Goal: Task Accomplishment & Management: Complete application form

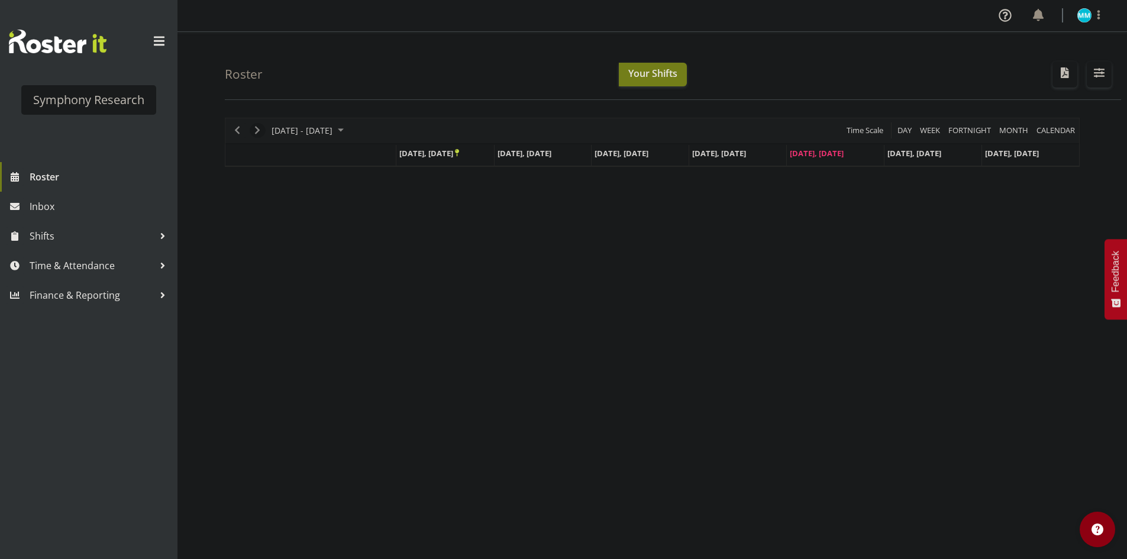
click at [262, 134] on span "Next" at bounding box center [257, 130] width 14 height 15
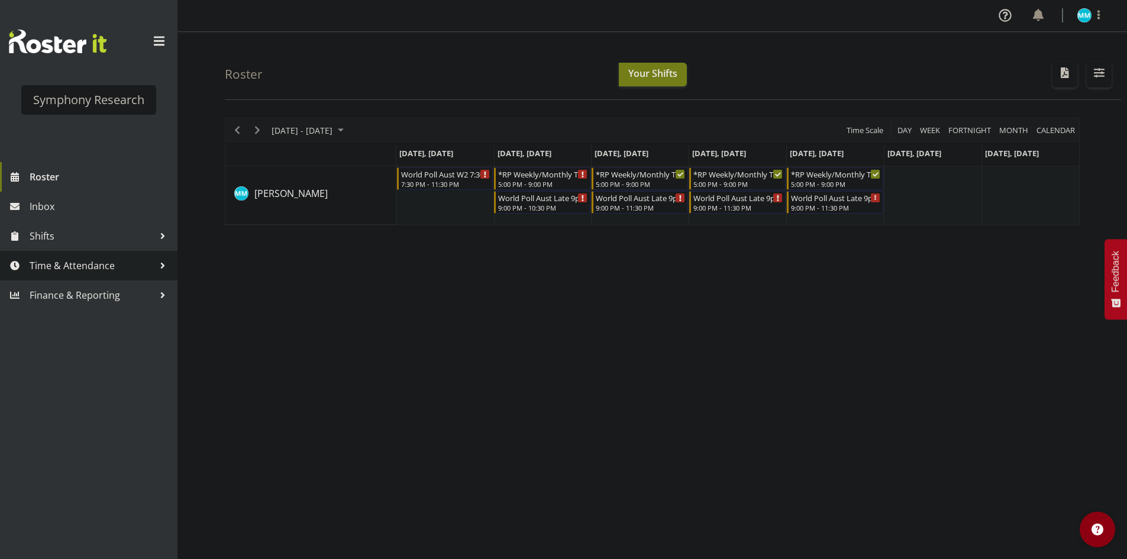
click at [67, 264] on span "Time & Attendance" at bounding box center [92, 266] width 124 height 18
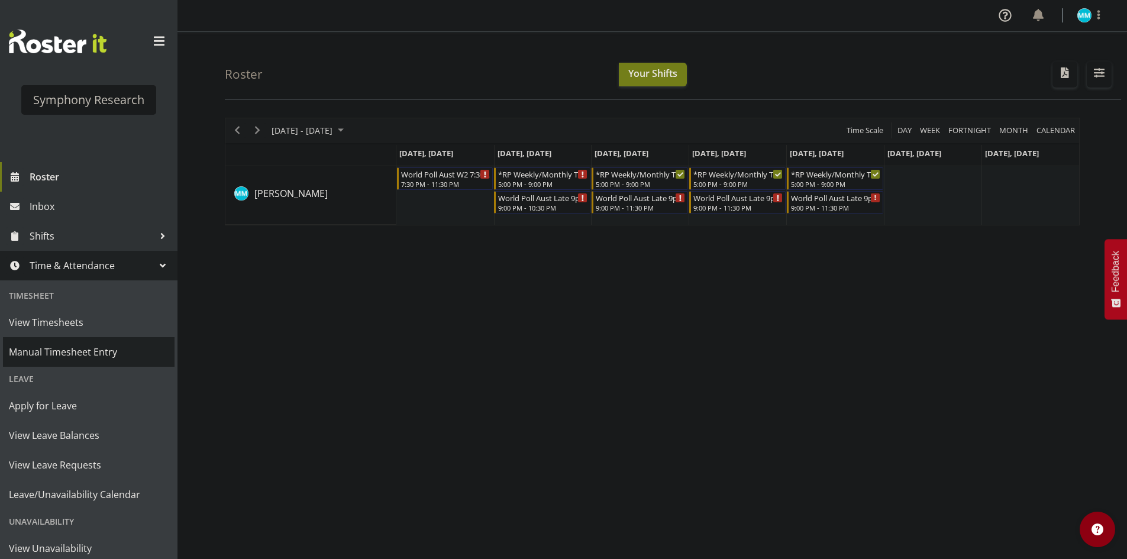
click at [96, 350] on span "Manual Timesheet Entry" at bounding box center [89, 352] width 160 height 18
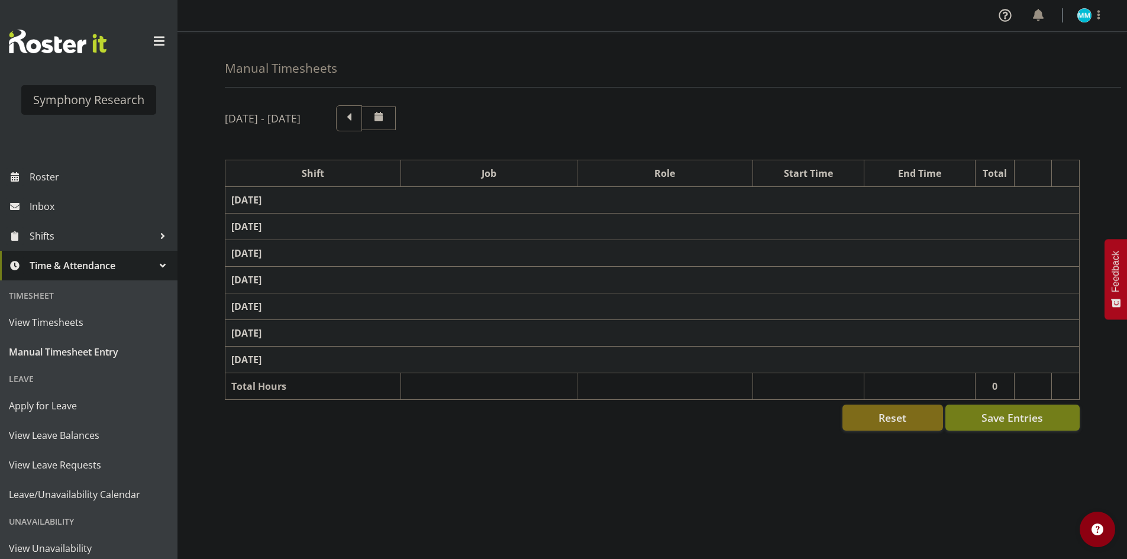
select select "48116"
select select "10633"
select select "47"
select select "57511"
select select "10499"
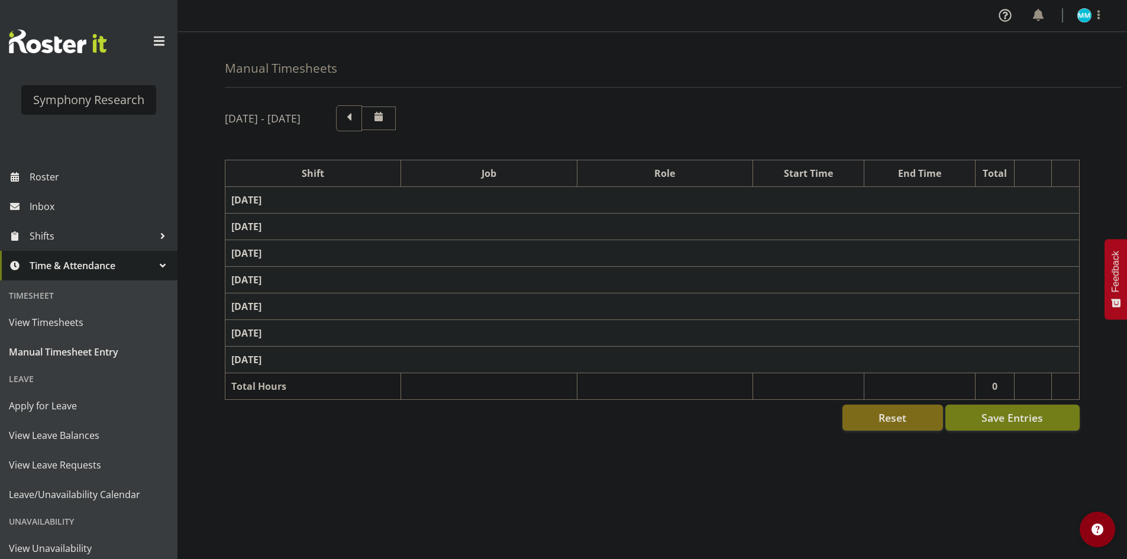
select select "47"
select select "48116"
select select "10633"
select select "47"
select select "57511"
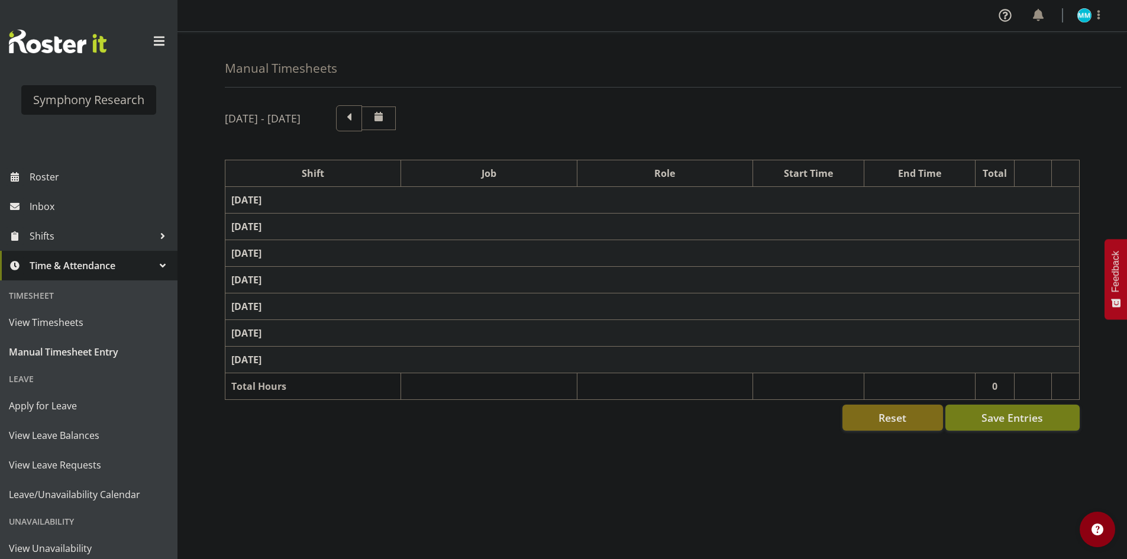
select select "10499"
select select "47"
select select "48116"
select select "10633"
select select "47"
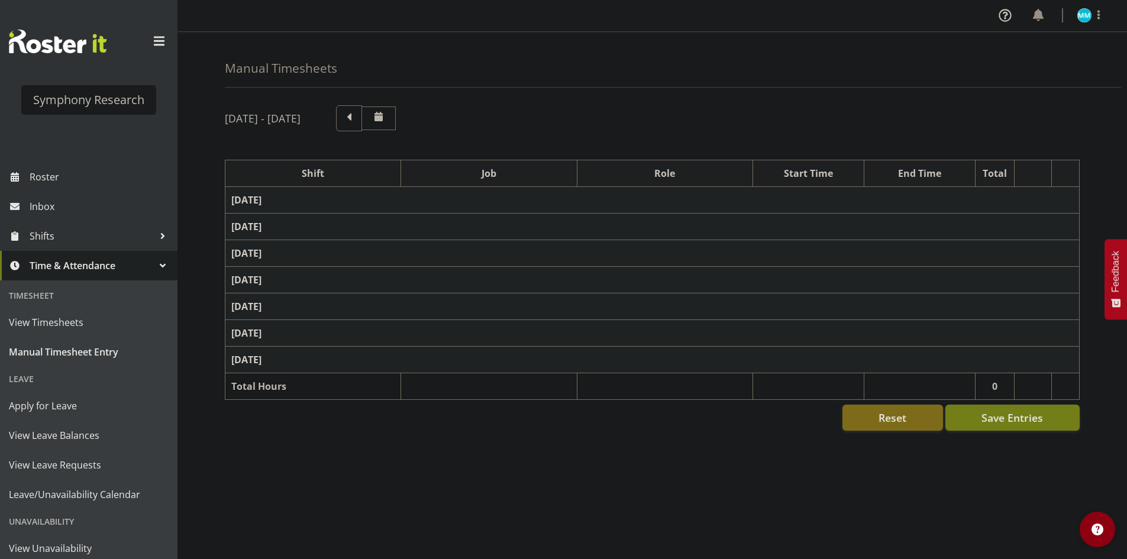
select select "41604"
select select "10527"
select select "47"
select select "57511"
select select "10499"
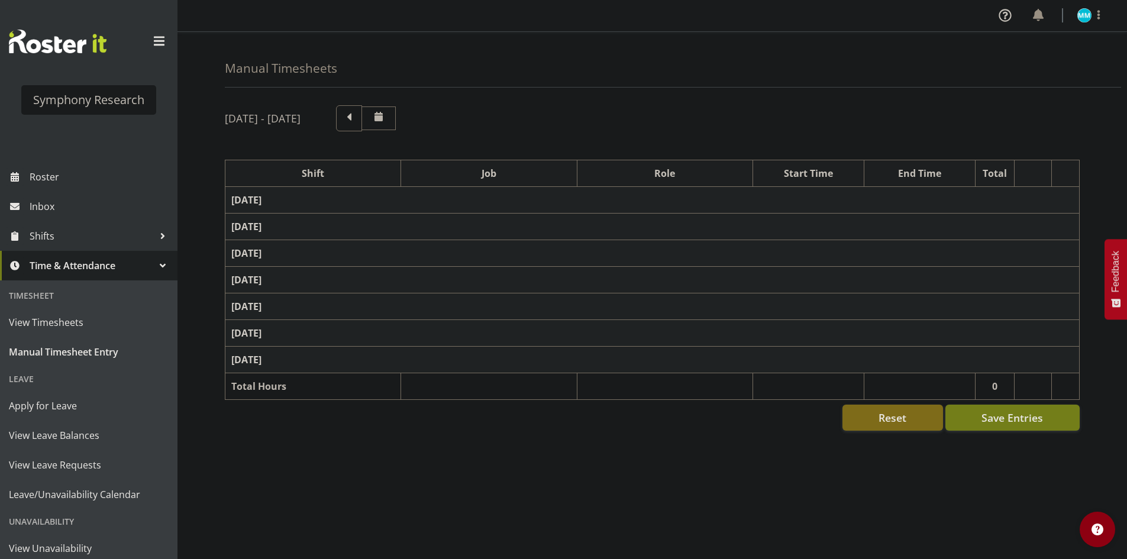
select select "47"
select select "48116"
select select "10242"
select select "47"
select select "57511"
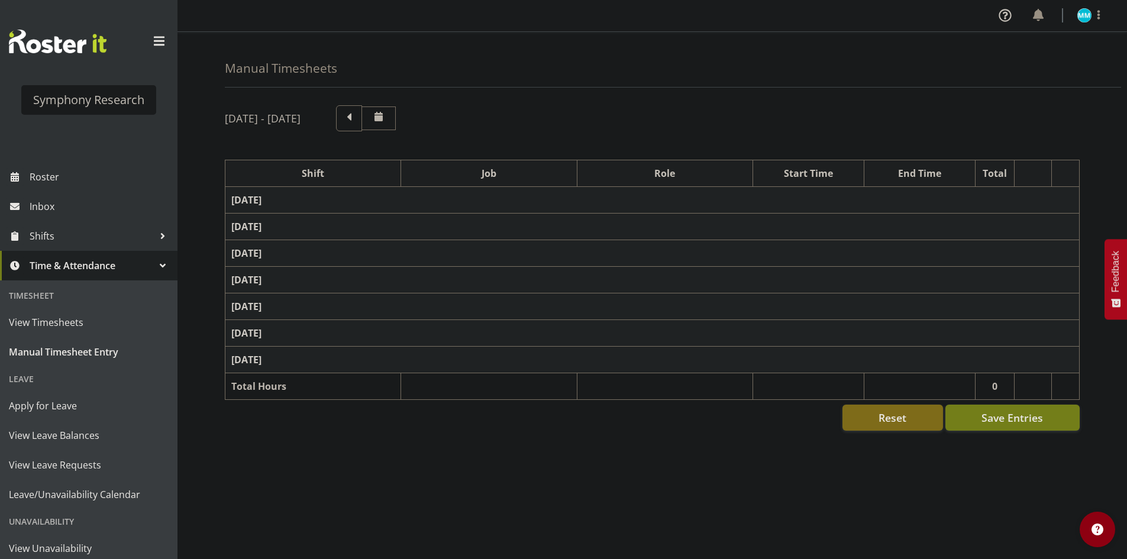
select select "10499"
select select "47"
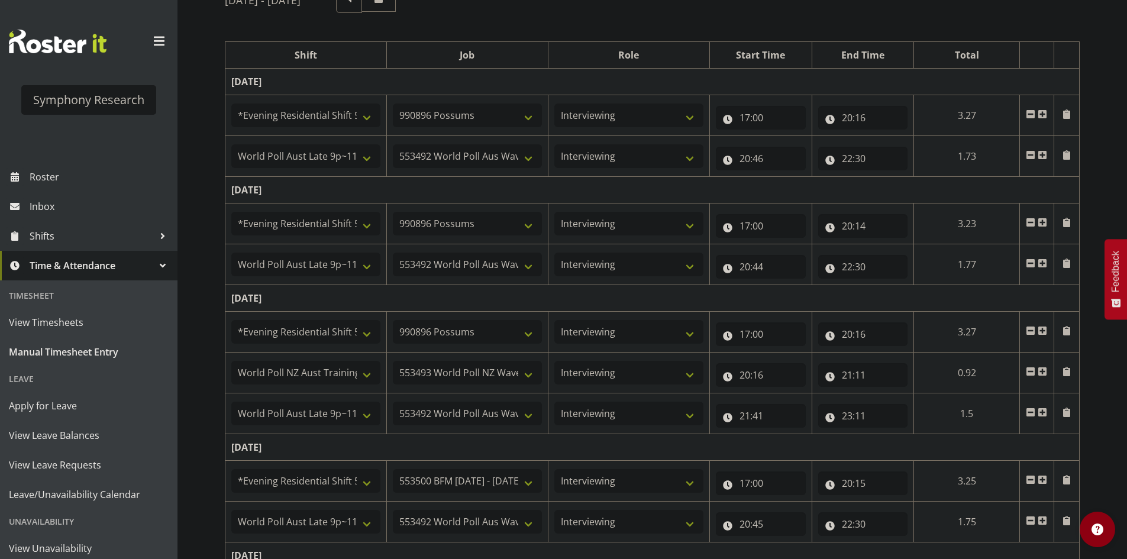
scroll to position [379, 0]
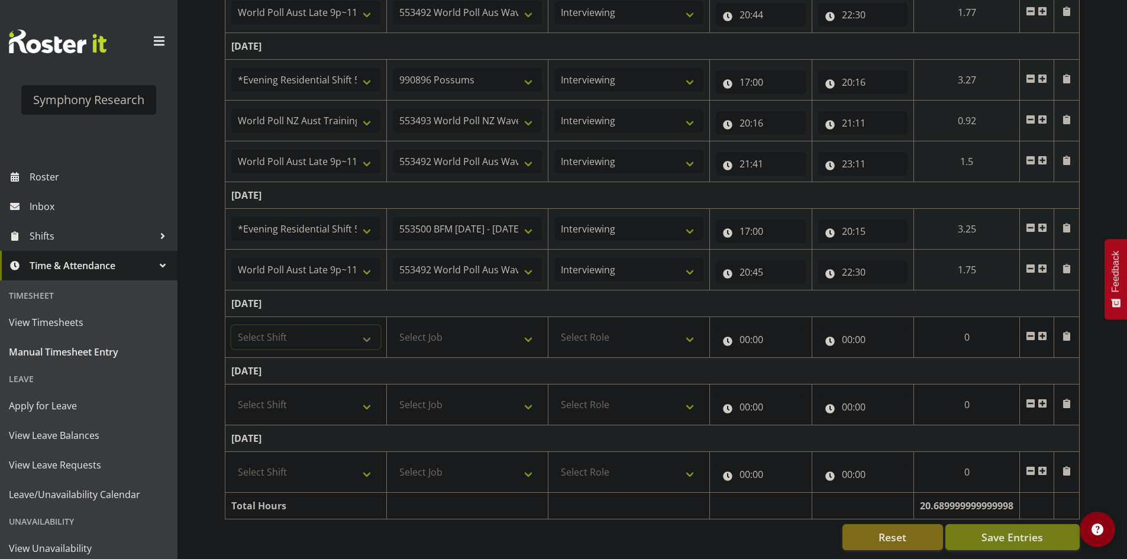
click at [316, 325] on select "Select Shift !!Weekend Residential (Roster IT Shift Label) *Business 9/10am ~ 4…" at bounding box center [305, 337] width 149 height 24
click at [331, 330] on select "Select Shift !!Weekend Residential (Roster IT Shift Label) *Business 9/10am ~ 4…" at bounding box center [305, 337] width 149 height 24
select select "48116"
click at [231, 325] on select "Select Shift !!Weekend Residential (Roster IT Shift Label) *Business 9/10am ~ 4…" at bounding box center [305, 337] width 149 height 24
click at [477, 325] on select "Select Job 550060 IF Admin 553492 World Poll Aus Wave 2 Main 2025 553493 World …" at bounding box center [467, 337] width 149 height 24
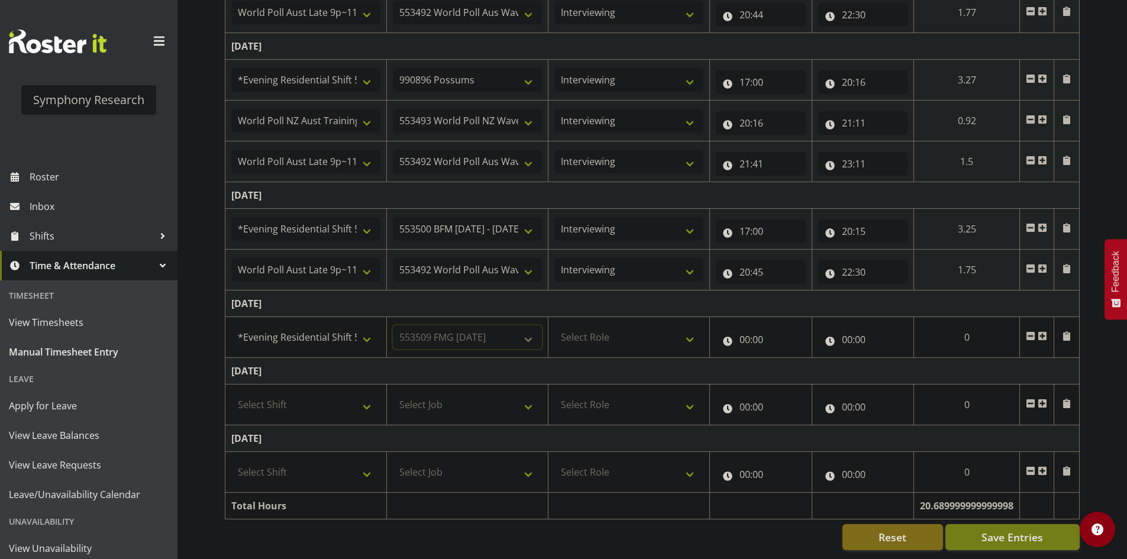
click at [393, 325] on select "Select Job 550060 IF Admin 553492 World Poll Aus Wave 2 Main 2025 553493 World …" at bounding box center [467, 337] width 149 height 24
click at [501, 325] on select "550060 IF Admin 553492 World Poll Aus Wave 2 Main 2025 553493 World Poll NZ Wav…" at bounding box center [467, 337] width 149 height 24
select select "10242"
click at [393, 325] on select "550060 IF Admin 553492 World Poll Aus Wave 2 Main 2025 553493 World Poll NZ Wav…" at bounding box center [467, 337] width 149 height 24
click at [631, 330] on select "Select Role Briefing Interviewing" at bounding box center [628, 337] width 149 height 24
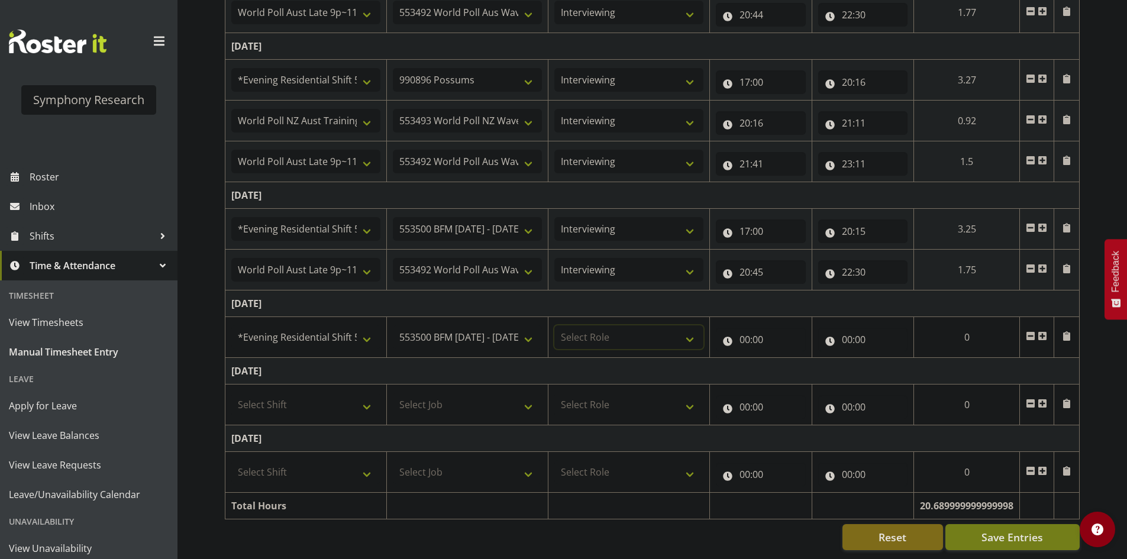
select select "47"
click at [554, 325] on select "Select Role Briefing Interviewing" at bounding box center [628, 337] width 149 height 24
click at [745, 328] on input "00:00" at bounding box center [761, 340] width 90 height 24
click at [790, 358] on select "00 01 02 03 04 05 06 07 08 09 10 11 12 13 14 15 16 17 18 19 20 21 22 23" at bounding box center [796, 370] width 27 height 24
select select "20"
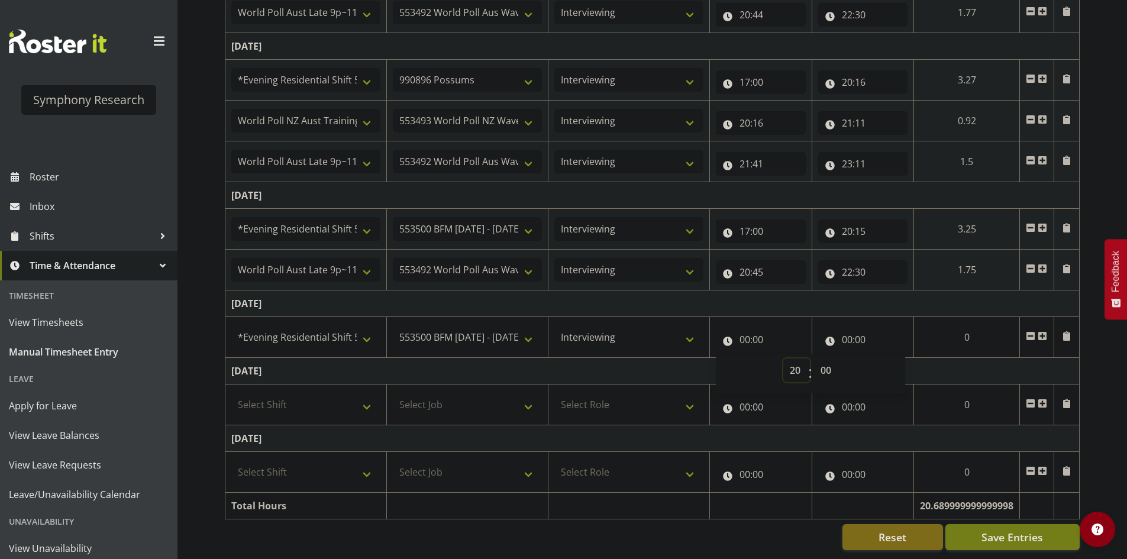
click at [783, 358] on select "00 01 02 03 04 05 06 07 08 09 10 11 12 13 14 15 16 17 18 19 20 21 22 23" at bounding box center [796, 370] width 27 height 24
type input "20:00"
click at [742, 328] on input "20:00" at bounding box center [761, 340] width 90 height 24
click at [748, 333] on input "20:00" at bounding box center [761, 340] width 90 height 24
click at [795, 358] on select "00 01 02 03 04 05 06 07 08 09 10 11 12 13 14 15 16 17 18 19 20 21 22 23" at bounding box center [796, 370] width 27 height 24
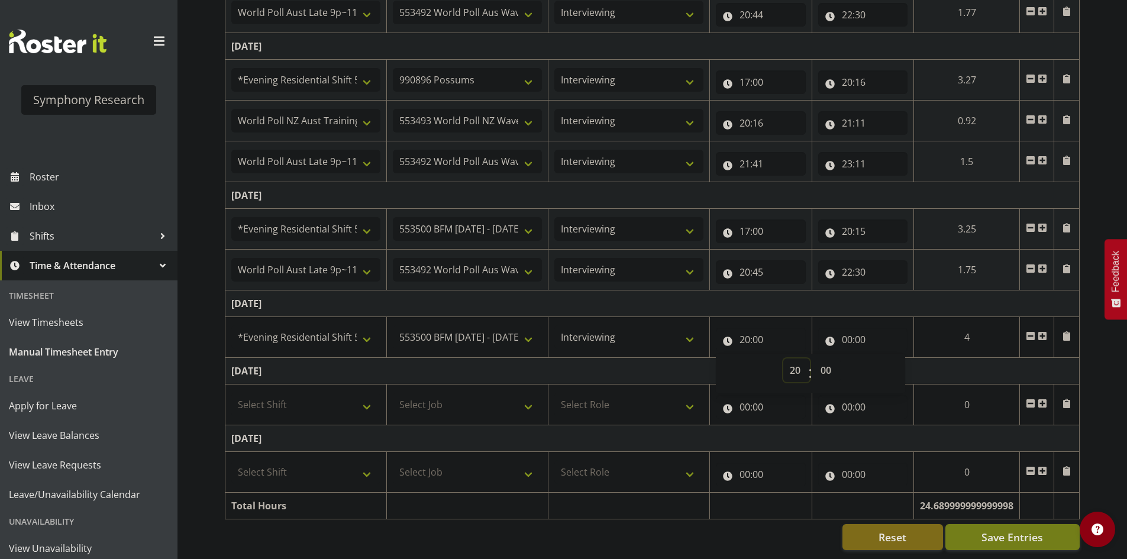
select select "17"
click at [783, 358] on select "00 01 02 03 04 05 06 07 08 09 10 11 12 13 14 15 16 17 18 19 20 21 22 23" at bounding box center [796, 370] width 27 height 24
type input "17:00"
click at [836, 328] on input "00:00" at bounding box center [863, 340] width 90 height 24
click at [881, 358] on div "00 01 02 03 04 05 06 07 08 09 10 11 12 13 14 15 16 17 18 19 20 21 22 23 : 00 01…" at bounding box center [912, 373] width 189 height 30
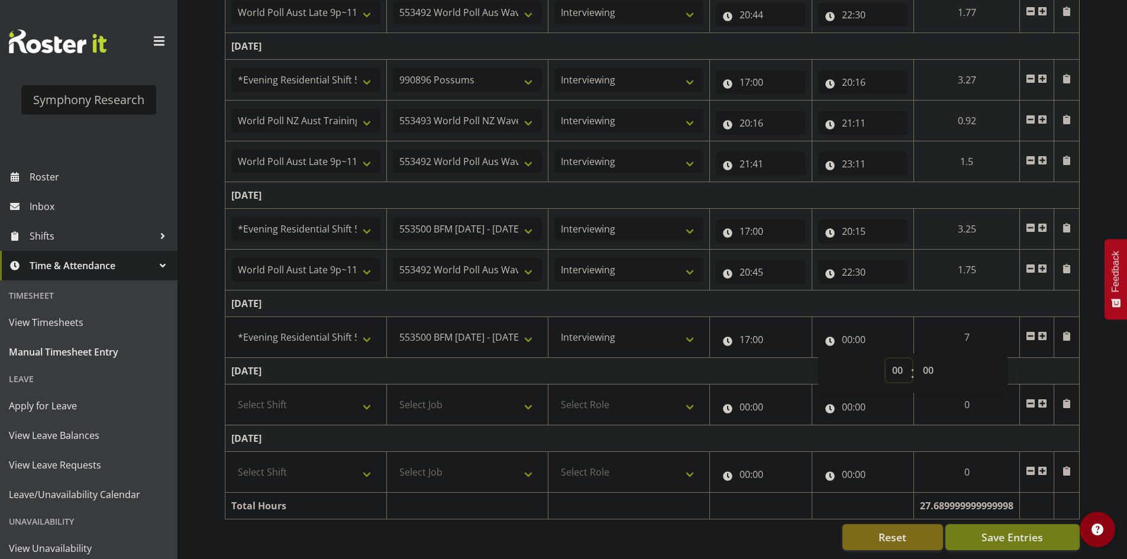
click at [896, 362] on select "00 01 02 03 04 05 06 07 08 09 10 11 12 13 14 15 16 17 18 19 20 21 22 23" at bounding box center [898, 370] width 27 height 24
select select "17"
click at [885, 358] on select "00 01 02 03 04 05 06 07 08 09 10 11 12 13 14 15 16 17 18 19 20 21 22 23" at bounding box center [898, 370] width 27 height 24
type input "17:00"
click at [1038, 331] on span at bounding box center [1042, 335] width 9 height 9
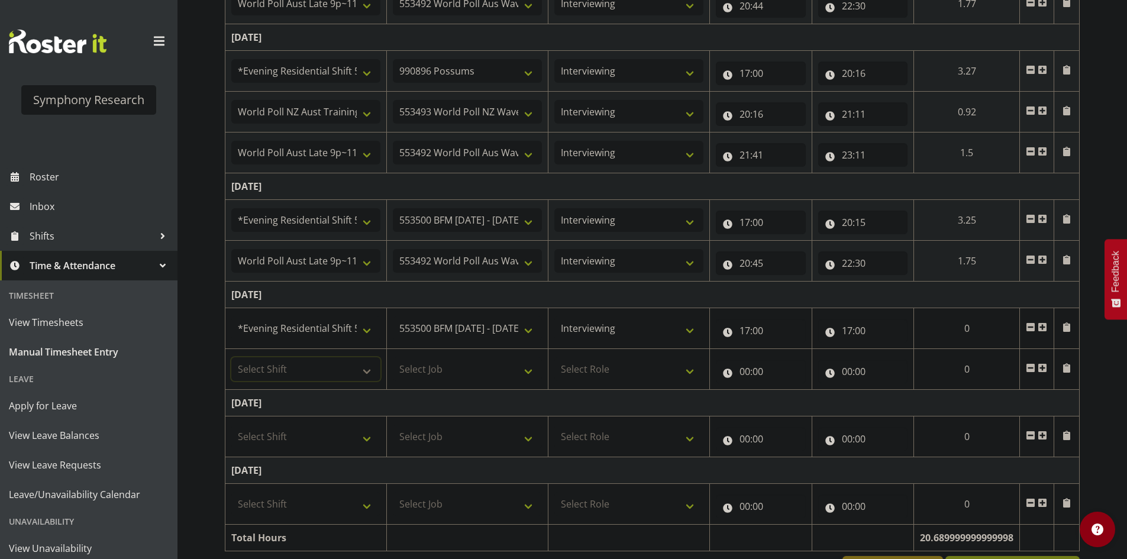
click at [320, 359] on select "Select Shift !!Weekend Residential (Roster IT Shift Label) *Business 9/10am ~ 4…" at bounding box center [305, 369] width 149 height 24
select select "1607"
click at [231, 357] on select "Select Shift !!Weekend Residential (Roster IT Shift Label) *Business 9/10am ~ 4…" at bounding box center [305, 369] width 149 height 24
click at [474, 369] on select "Select Job 550060 IF Admin 553492 World Poll Aus Wave 2 Main 2025 553493 World …" at bounding box center [467, 369] width 149 height 24
select select "10527"
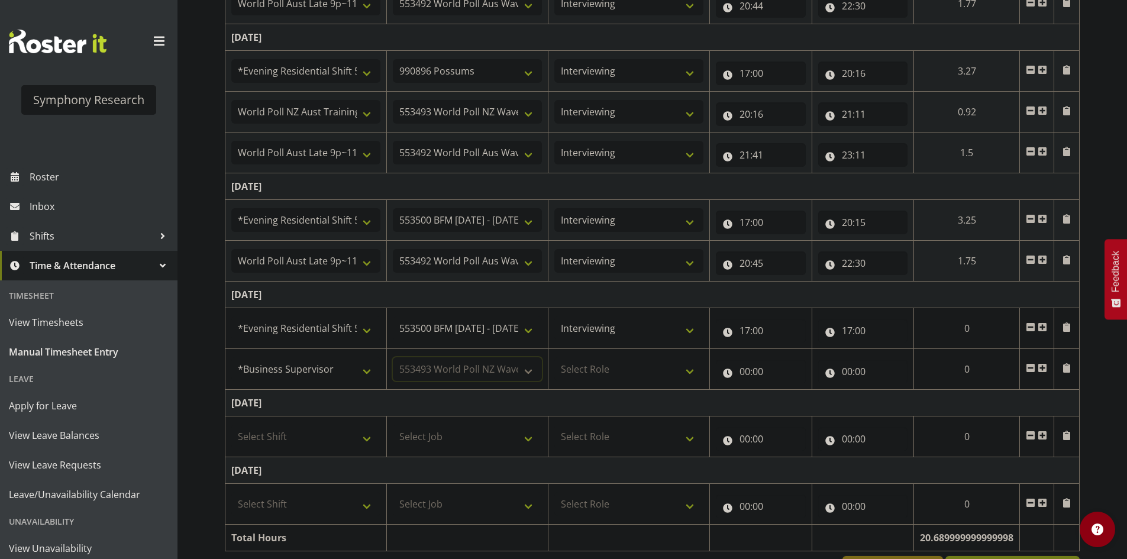
click at [393, 357] on select "Select Job 550060 IF Admin 553492 World Poll Aus Wave 2 Main 2025 553493 World …" at bounding box center [467, 369] width 149 height 24
click at [577, 369] on select "Select Role Briefing Interviewing" at bounding box center [628, 369] width 149 height 24
select select "47"
click at [554, 357] on select "Select Role Briefing Interviewing" at bounding box center [628, 369] width 149 height 24
click at [747, 360] on input "00:00" at bounding box center [761, 372] width 90 height 24
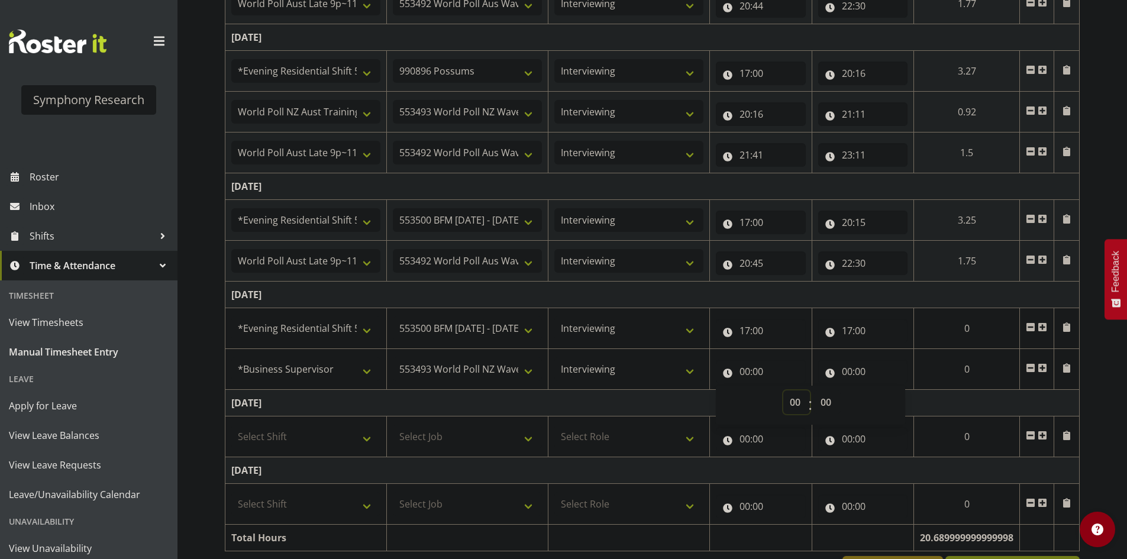
click at [784, 408] on select "00 01 02 03 04 05 06 07 08 09 10 11 12 13 14 15 16 17 18 19 20 21 22 23" at bounding box center [796, 402] width 27 height 24
select select "20"
click at [783, 390] on select "00 01 02 03 04 05 06 07 08 09 10 11 12 13 14 15 16 17 18 19 20 21 22 23" at bounding box center [796, 402] width 27 height 24
type input "20:00"
click at [839, 334] on input "17:00" at bounding box center [863, 331] width 90 height 24
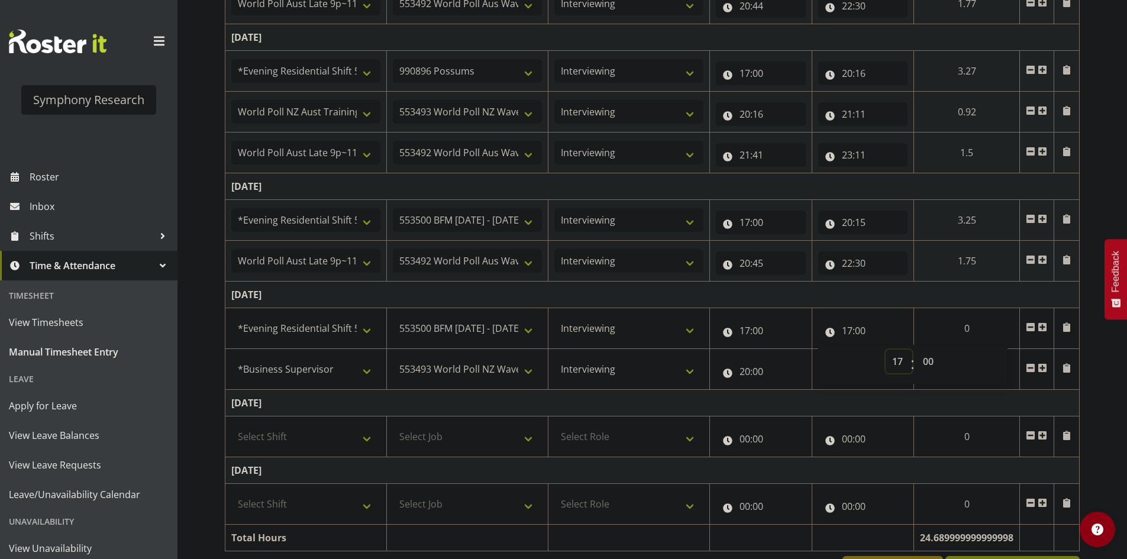
click at [896, 367] on select "00 01 02 03 04 05 06 07 08 09 10 11 12 13 14 15 16 17 18 19 20 21 22 23" at bounding box center [898, 362] width 27 height 24
select select "20"
click at [885, 350] on select "00 01 02 03 04 05 06 07 08 09 10 11 12 13 14 15 16 17 18 19 20 21 22 23" at bounding box center [898, 362] width 27 height 24
type input "20:00"
click at [864, 291] on td "[DATE]" at bounding box center [652, 295] width 854 height 27
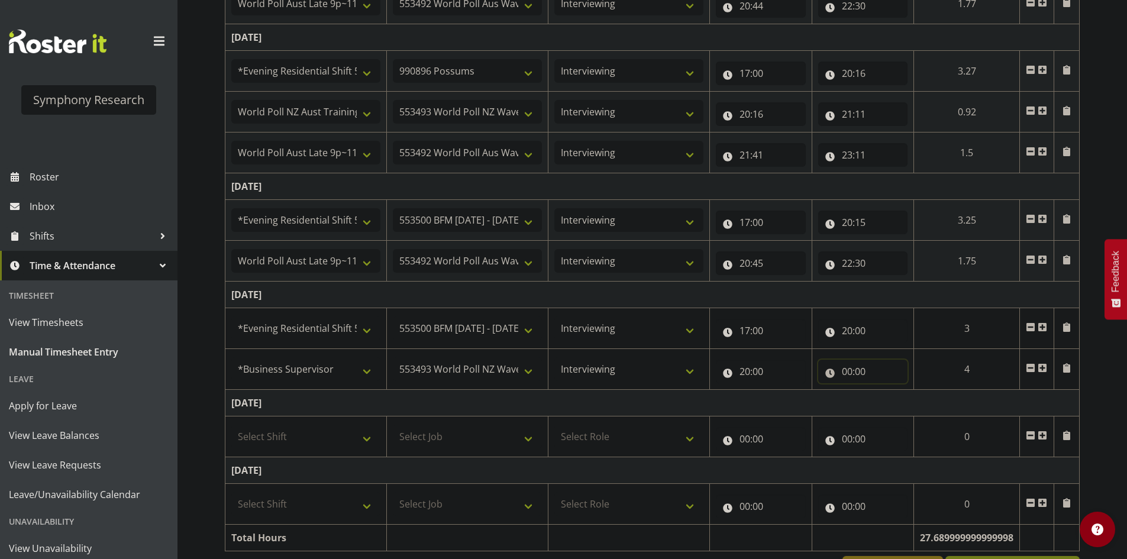
click at [843, 376] on input "00:00" at bounding box center [863, 372] width 90 height 24
click at [897, 402] on select "00 01 02 03 04 05 06 07 08 09 10 11 12 13 14 15 16 17 18 19 20 21 22 23" at bounding box center [898, 402] width 27 height 24
select select "20"
click at [885, 390] on select "00 01 02 03 04 05 06 07 08 09 10 11 12 13 14 15 16 17 18 19 20 21 22 23" at bounding box center [898, 402] width 27 height 24
type input "20:00"
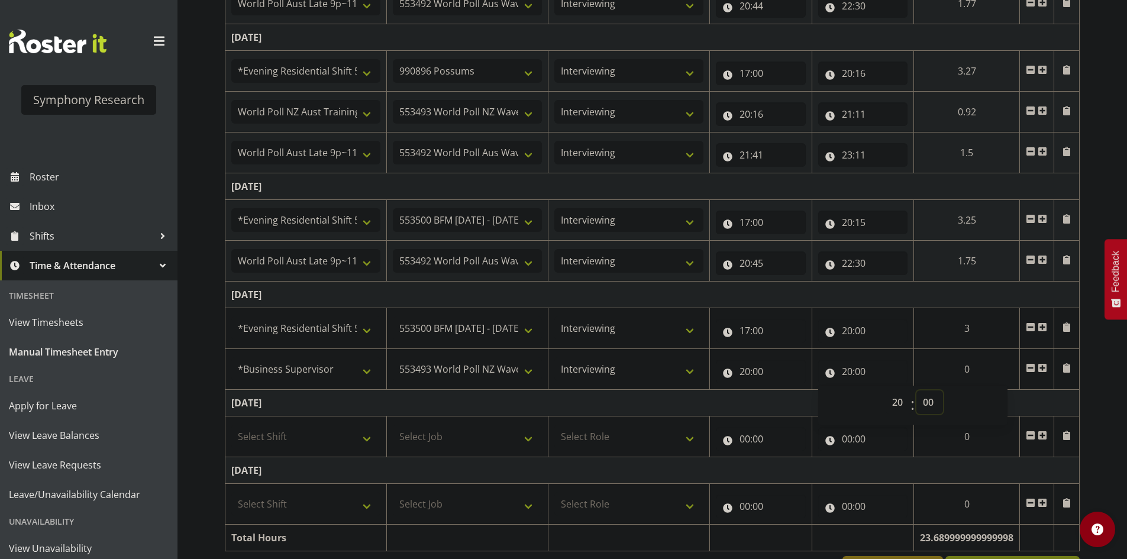
click at [917, 402] on select "00 01 02 03 04 05 06 07 08 09 10 11 12 13 14 15 16 17 18 19 20 21 22 23 24 25 2…" at bounding box center [929, 402] width 27 height 24
select select "56"
click at [916, 390] on select "00 01 02 03 04 05 06 07 08 09 10 11 12 13 14 15 16 17 18 19 20 21 22 23 24 25 2…" at bounding box center [929, 402] width 27 height 24
type input "20:56"
click at [1101, 383] on div "[DATE] - [DATE] Shift Job Role Start Time End Time Total [DATE] !!Weekend Resid…" at bounding box center [676, 154] width 902 height 874
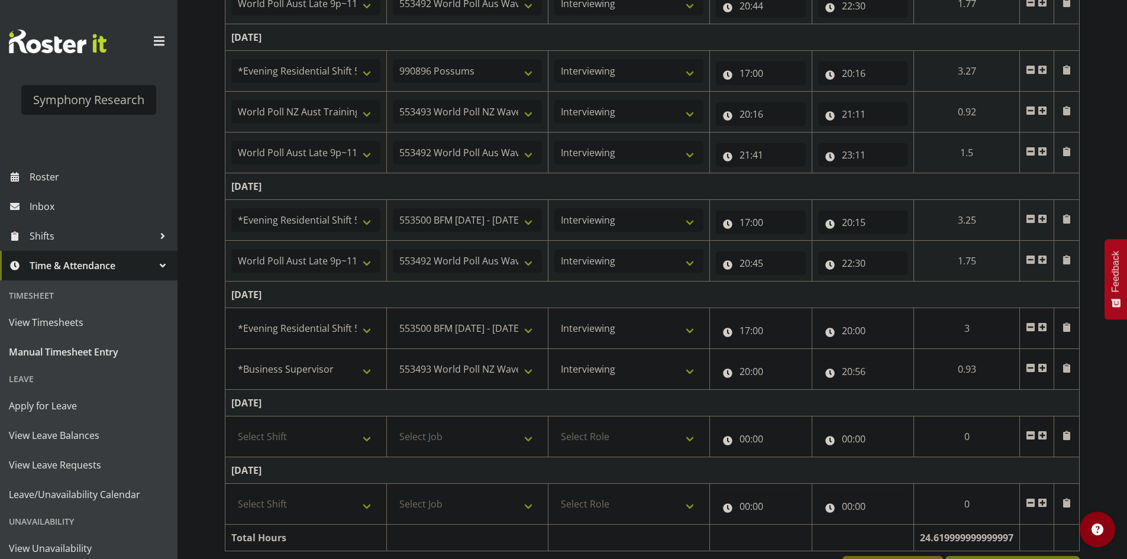
click at [1046, 364] on span at bounding box center [1042, 367] width 9 height 9
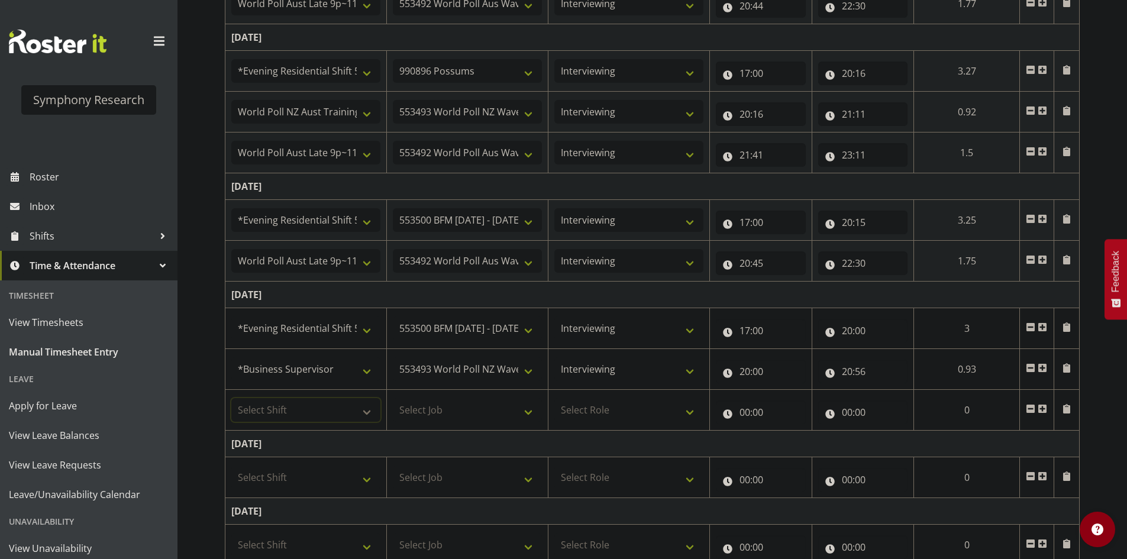
click at [336, 402] on select "Select Shift !!Weekend Residential (Roster IT Shift Label) *Business 9/10am ~ 4…" at bounding box center [305, 410] width 149 height 24
select select "57511"
click at [231, 398] on select "Select Shift !!Weekend Residential (Roster IT Shift Label) *Business 9/10am ~ 4…" at bounding box center [305, 410] width 149 height 24
click at [495, 402] on select "Select Job 550060 IF Admin 553492 World Poll Aus Wave 2 Main 2025 553493 World …" at bounding box center [467, 410] width 149 height 24
select select "10527"
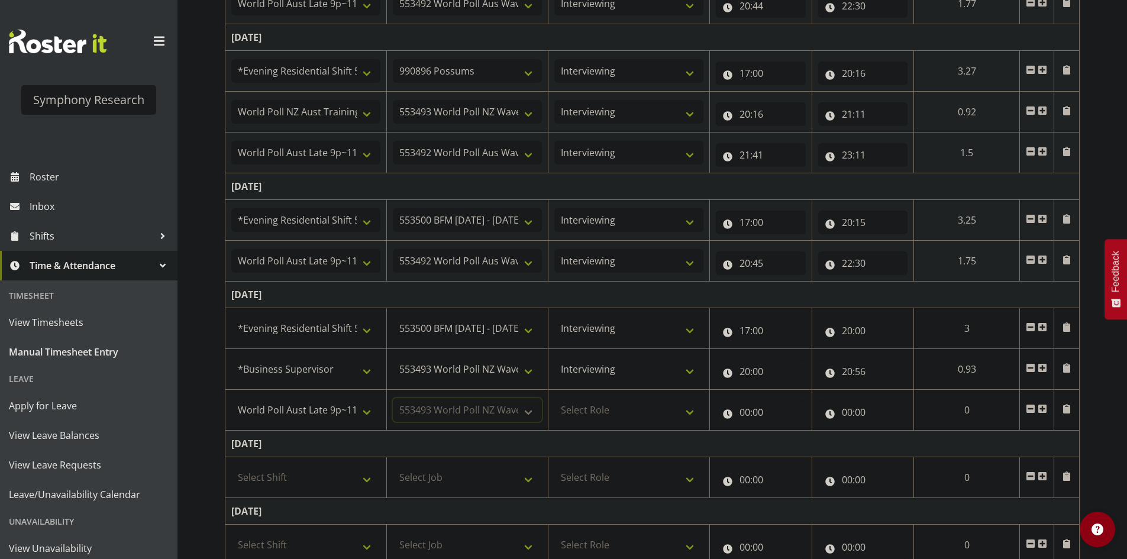
click at [393, 398] on select "Select Job 550060 IF Admin 553492 World Poll Aus Wave 2 Main 2025 553493 World …" at bounding box center [467, 410] width 149 height 24
click at [632, 401] on select "Select Role Briefing Interviewing" at bounding box center [628, 410] width 149 height 24
select select "47"
click at [554, 398] on select "Select Role Briefing Interviewing" at bounding box center [628, 410] width 149 height 24
click at [746, 406] on input "00:00" at bounding box center [761, 412] width 90 height 24
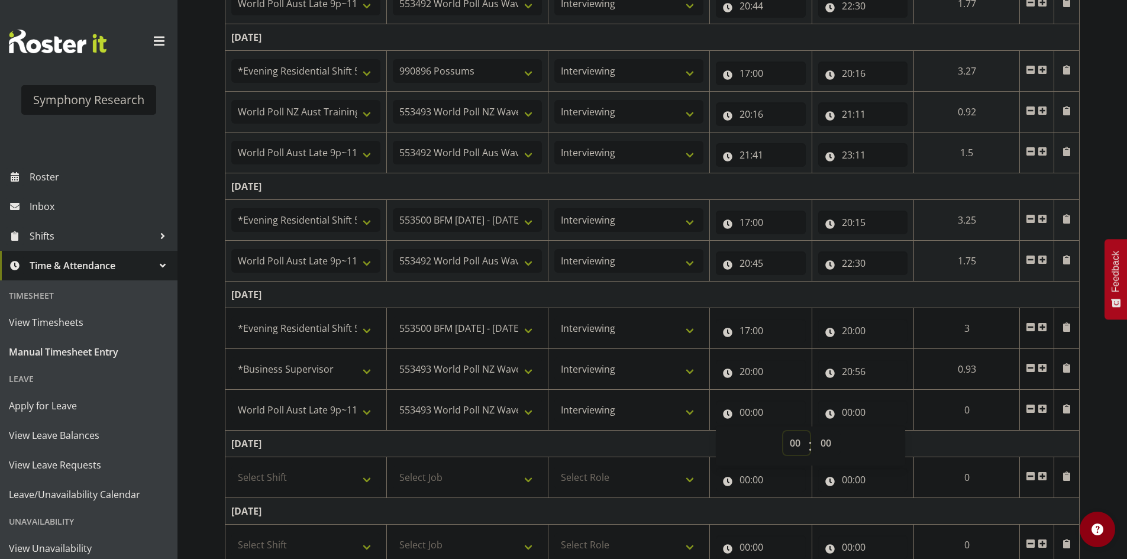
click at [790, 445] on select "00 01 02 03 04 05 06 07 08 09 10 11 12 13 14 15 16 17 18 19 20 21 22 23" at bounding box center [796, 443] width 27 height 24
select select "20"
click at [783, 431] on select "00 01 02 03 04 05 06 07 08 09 10 11 12 13 14 15 16 17 18 19 20 21 22 23" at bounding box center [796, 443] width 27 height 24
type input "20:00"
click at [803, 435] on select "00 01 02 03 04 05 06 07 08 09 10 11 12 13 14 15 16 17 18 19 20 21 22 23" at bounding box center [796, 443] width 27 height 24
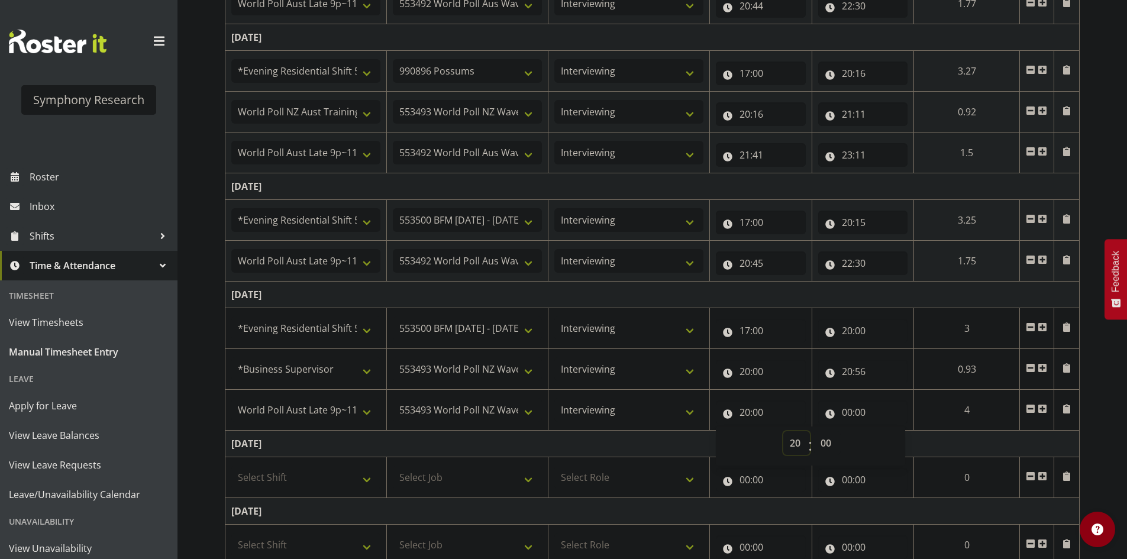
select select "21"
click at [783, 431] on select "00 01 02 03 04 05 06 07 08 09 10 11 12 13 14 15 16 17 18 19 20 21 22 23" at bounding box center [796, 443] width 27 height 24
type input "21:00"
click at [821, 437] on select "00 01 02 03 04 05 06 07 08 09 10 11 12 13 14 15 16 17 18 19 20 21 22 23 24 25 2…" at bounding box center [827, 443] width 27 height 24
select select "26"
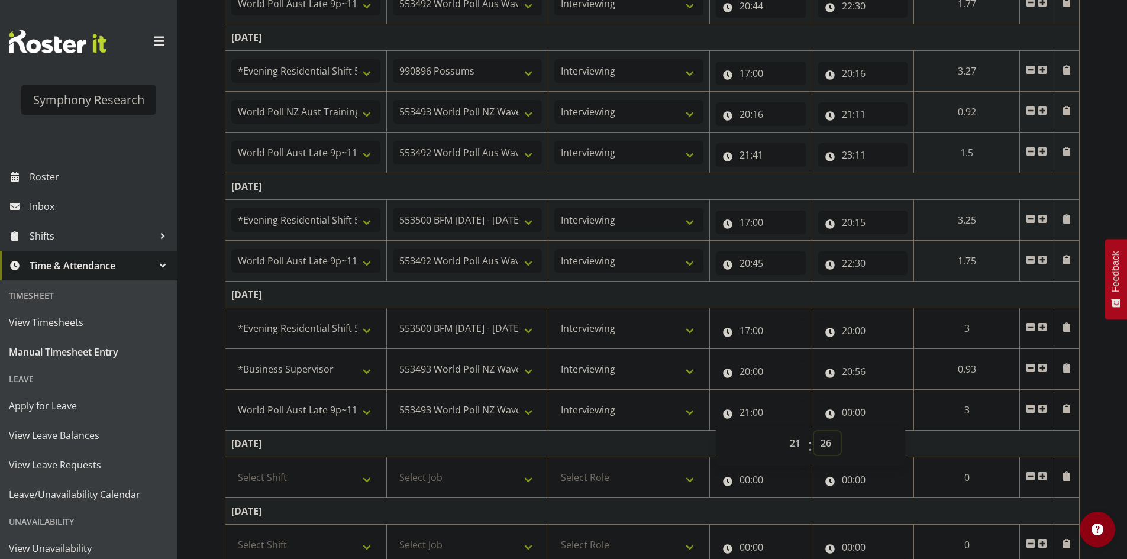
click at [814, 431] on select "00 01 02 03 04 05 06 07 08 09 10 11 12 13 14 15 16 17 18 19 20 21 22 23 24 25 2…" at bounding box center [827, 443] width 27 height 24
type input "21:26"
click at [848, 406] on input "00:00" at bounding box center [863, 412] width 90 height 24
click at [894, 440] on select "00 01 02 03 04 05 06 07 08 09 10 11 12 13 14 15 16 17 18 19 20 21 22 23" at bounding box center [898, 443] width 27 height 24
select select "22"
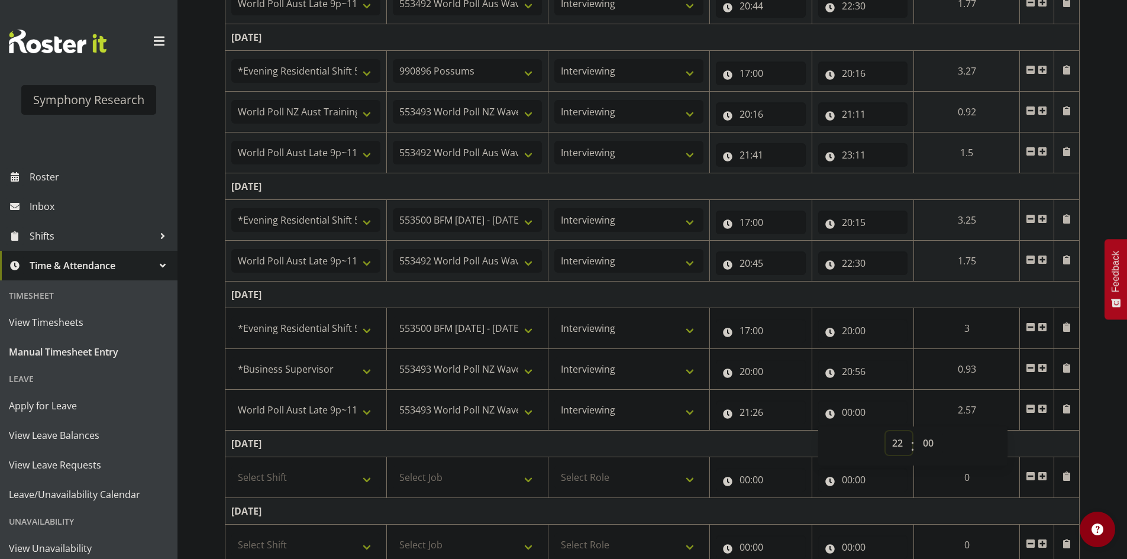
click at [885, 431] on select "00 01 02 03 04 05 06 07 08 09 10 11 12 13 14 15 16 17 18 19 20 21 22 23" at bounding box center [898, 443] width 27 height 24
type input "22:00"
click at [925, 442] on select "00 01 02 03 04 05 06 07 08 09 10 11 12 13 14 15 16 17 18 19 20 21 22 23 24 25 2…" at bounding box center [929, 443] width 27 height 24
select select "30"
click at [916, 431] on select "00 01 02 03 04 05 06 07 08 09 10 11 12 13 14 15 16 17 18 19 20 21 22 23 24 25 2…" at bounding box center [929, 443] width 27 height 24
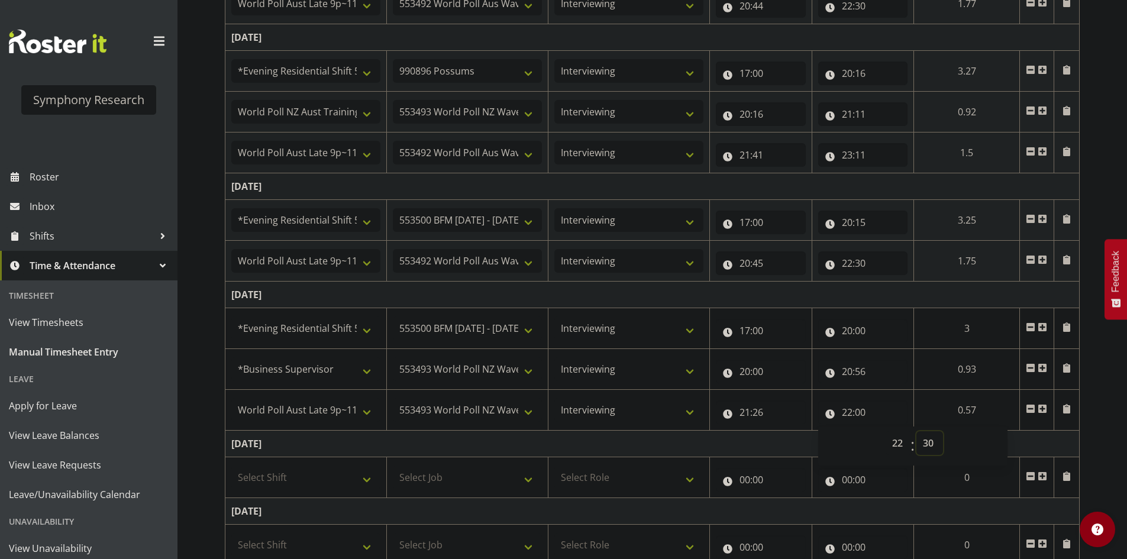
type input "22:30"
click at [1103, 414] on div "[DATE] - [DATE] Shift Job Role Start Time End Time Total [DATE] !!Weekend Resid…" at bounding box center [676, 174] width 902 height 914
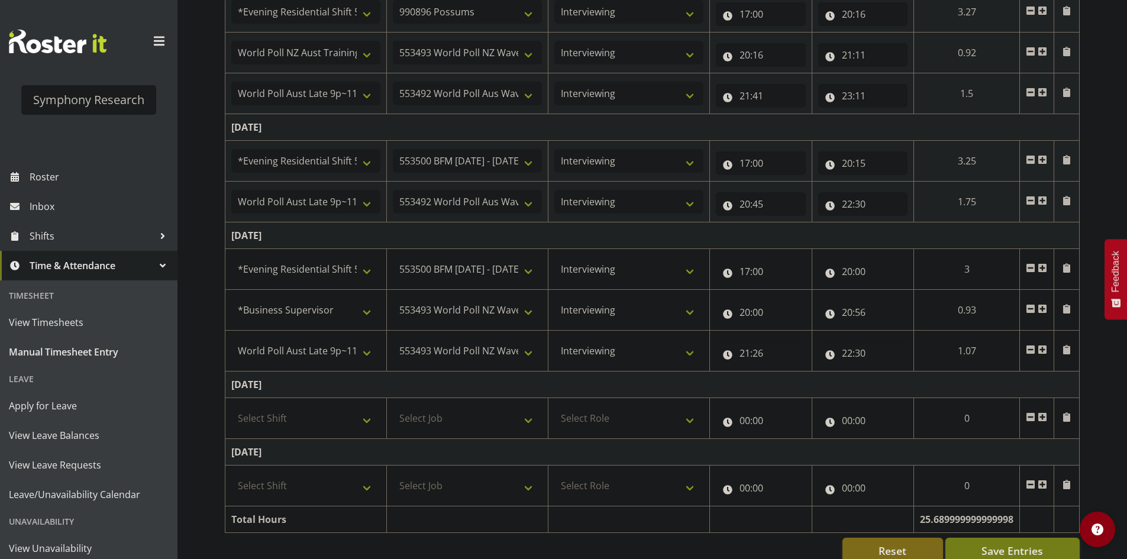
scroll to position [461, 0]
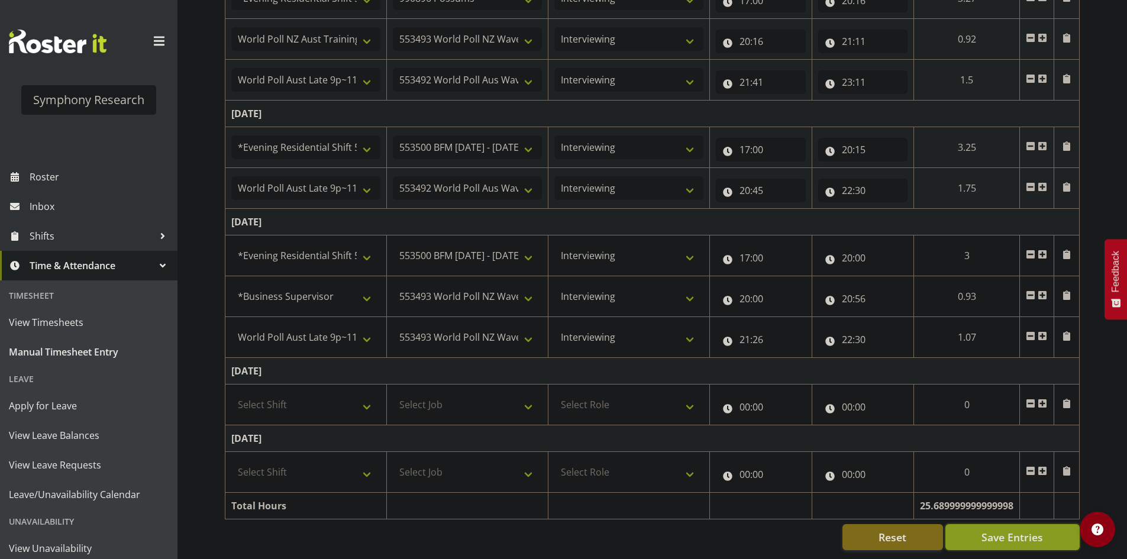
click at [1000, 529] on span "Save Entries" at bounding box center [1012, 536] width 62 height 15
click at [1016, 529] on span "Save Entries" at bounding box center [1012, 536] width 62 height 15
click at [41, 171] on span "Roster" at bounding box center [101, 177] width 142 height 18
